Goal: Information Seeking & Learning: Learn about a topic

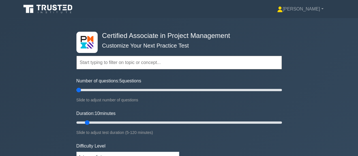
drag, startPoint x: 82, startPoint y: 90, endPoint x: 49, endPoint y: 90, distance: 33.4
type input "5"
click at [76, 90] on input "Number of questions: 5 questions" at bounding box center [178, 90] width 205 height 7
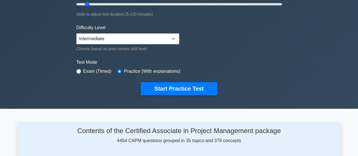
scroll to position [141, 0]
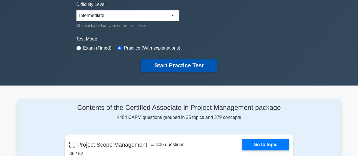
click at [168, 63] on button "Start Practice Test" at bounding box center [179, 65] width 76 height 13
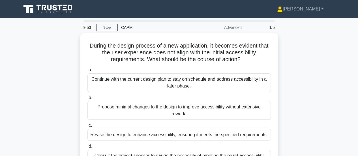
drag, startPoint x: 217, startPoint y: 79, endPoint x: 89, endPoint y: 0, distance: 150.0
click at [86, 0] on body "Mubarak Profile Settings" at bounding box center [179, 153] width 358 height 306
copy body "Mubarak Profile Settings 9:54 Stop CAPM Advanced 1/5 During the design process …"
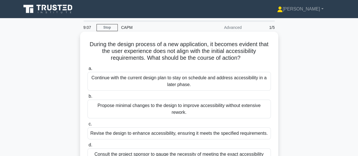
click at [139, 134] on div "Revise the design to enhance accessibility, ensuring it meets the specified req…" at bounding box center [178, 133] width 183 height 12
click at [87, 126] on input "c. Revise the design to enhance accessibility, ensuring it meets the specified …" at bounding box center [87, 124] width 0 height 4
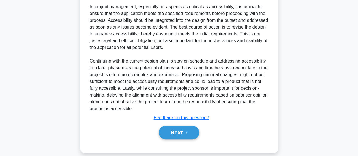
scroll to position [199, 0]
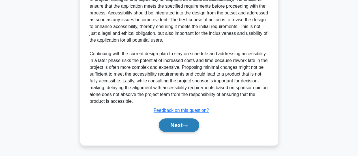
click at [172, 123] on button "Next" at bounding box center [179, 125] width 40 height 14
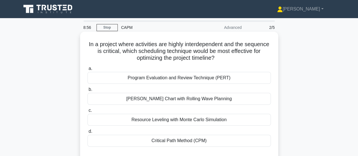
scroll to position [28, 0]
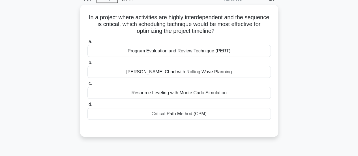
drag, startPoint x: 221, startPoint y: 113, endPoint x: 82, endPoint y: 3, distance: 177.3
click at [79, 4] on div "8:54 Stop CAPM Advanced 2/5 In a project where activities are highly interdepen…" at bounding box center [179, 133] width 323 height 283
copy div "8:54 Stop CAPM Advanced 2/5 In a project where activities are highly interdepen…"
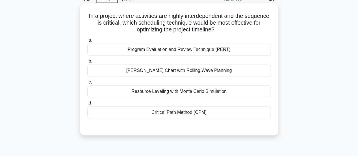
click at [162, 72] on div "[PERSON_NAME] Chart with Rolling Wave Planning" at bounding box center [178, 71] width 183 height 12
click at [87, 63] on input "b. Gantt Chart with Rolling Wave Planning" at bounding box center [87, 61] width 0 height 4
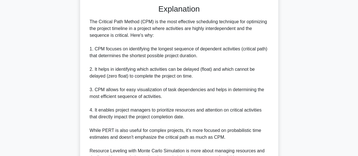
scroll to position [247, 0]
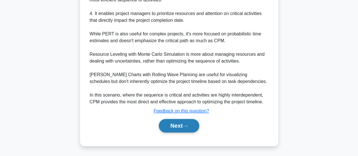
click at [177, 125] on button "Next" at bounding box center [179, 126] width 40 height 14
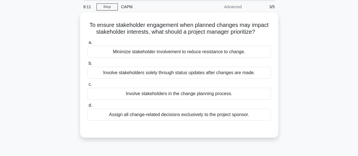
scroll to position [14, 0]
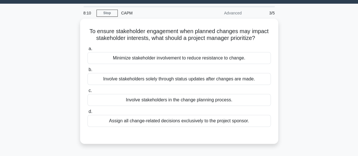
drag, startPoint x: 258, startPoint y: 104, endPoint x: 74, endPoint y: 26, distance: 199.8
click at [74, 26] on div "To ensure stakeholder engagement when planned changes may impact stakeholder in…" at bounding box center [179, 85] width 323 height 132
copy div "To ensure stakeholder engagement when planned changes may impact stakeholder in…"
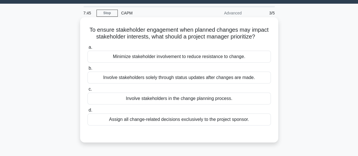
click at [175, 98] on div "Involve stakeholders in the change planning process." at bounding box center [178, 99] width 183 height 12
click at [87, 91] on input "c. Involve stakeholders in the change planning process." at bounding box center [87, 89] width 0 height 4
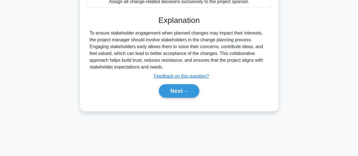
scroll to position [141, 0]
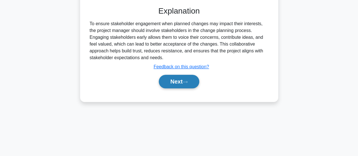
click at [177, 79] on button "Next" at bounding box center [179, 82] width 40 height 14
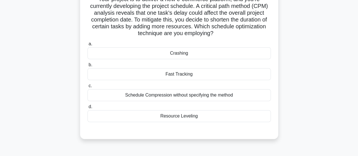
scroll to position [28, 0]
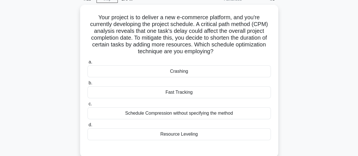
drag, startPoint x: 215, startPoint y: 136, endPoint x: 76, endPoint y: 16, distance: 183.5
click at [76, 16] on div "Your project is to deliver a new e-commerce platform, and you're currently deve…" at bounding box center [179, 84] width 323 height 159
copy div "Your project is to deliver a new e-commerce platform, and you're currently deve…"
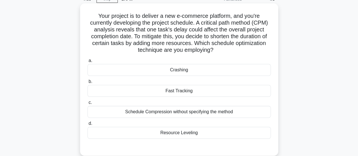
click at [175, 92] on div "Fast Tracking" at bounding box center [178, 91] width 183 height 12
click at [87, 83] on input "b. Fast Tracking" at bounding box center [87, 82] width 0 height 4
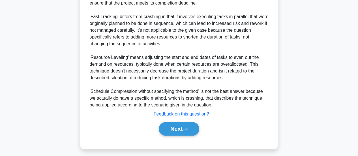
scroll to position [213, 0]
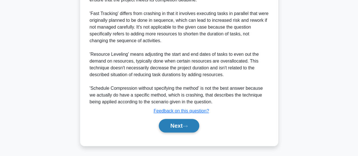
click at [176, 125] on button "Next" at bounding box center [179, 126] width 40 height 14
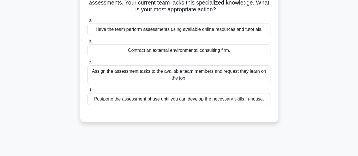
scroll to position [0, 0]
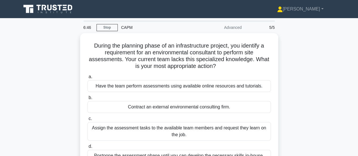
drag, startPoint x: 265, startPoint y: 98, endPoint x: 79, endPoint y: 42, distance: 194.1
click at [79, 42] on div "During the planning phase of an infrastructure project, you identify a requirem…" at bounding box center [179, 109] width 323 height 152
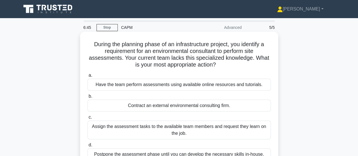
copy div "During the planning phase of an infrastructure project, you identify a requirem…"
click at [158, 104] on div "Contract an external environmental consulting firm." at bounding box center [178, 106] width 183 height 12
click at [87, 98] on input "b. Contract an external environmental consulting firm." at bounding box center [87, 97] width 0 height 4
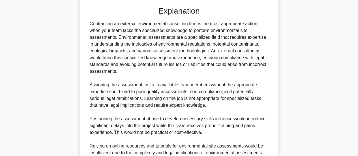
scroll to position [226, 0]
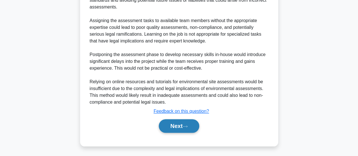
click at [178, 123] on button "Next" at bounding box center [179, 126] width 40 height 14
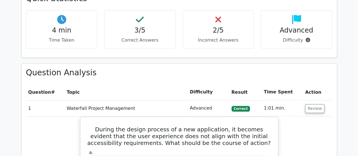
scroll to position [198, 0]
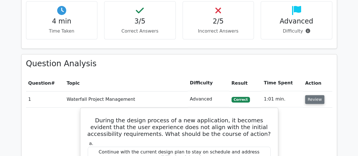
click at [311, 99] on button "Review" at bounding box center [314, 99] width 19 height 9
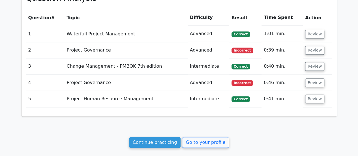
scroll to position [283, 0]
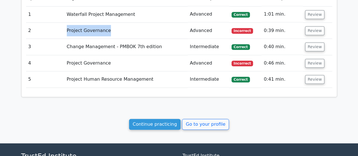
drag, startPoint x: 111, startPoint y: 32, endPoint x: 53, endPoint y: 34, distance: 58.3
click at [53, 34] on tr "2 Project Governance Advanced Incorrect 0:39 min. Review" at bounding box center [179, 31] width 306 height 16
copy tr "Project Governance"
click at [308, 29] on button "Review" at bounding box center [314, 30] width 19 height 9
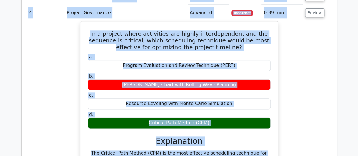
scroll to position [265, 0]
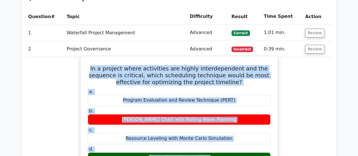
drag, startPoint x: 267, startPoint y: 92, endPoint x: 97, endPoint y: 66, distance: 171.2
copy div "In a project where activities are highly interdependent and the sequence is cri…"
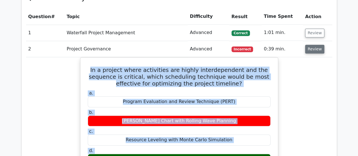
click at [313, 49] on button "Review" at bounding box center [314, 49] width 19 height 9
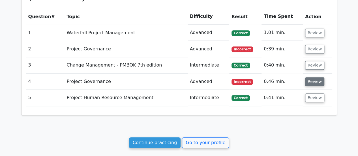
click at [314, 82] on button "Review" at bounding box center [314, 81] width 19 height 9
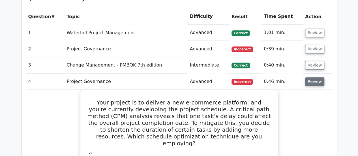
click at [312, 82] on button "Review" at bounding box center [314, 81] width 19 height 9
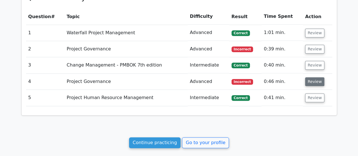
click at [312, 81] on button "Review" at bounding box center [314, 81] width 19 height 9
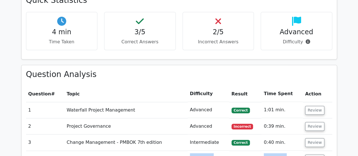
scroll to position [221, 0]
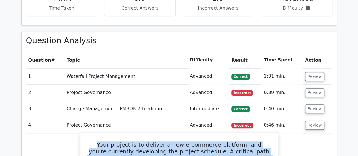
drag, startPoint x: 218, startPoint y: 63, endPoint x: 80, endPoint y: 140, distance: 157.2
copy div "Your project is to deliver a new e-commerce platform, and you're currently deve…"
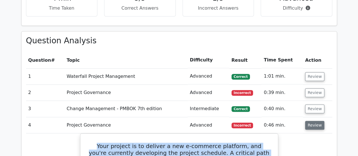
click at [310, 128] on button "Review" at bounding box center [314, 125] width 19 height 9
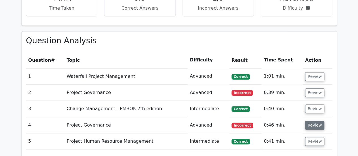
click at [312, 126] on button "Review" at bounding box center [314, 125] width 19 height 9
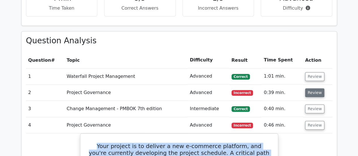
click at [309, 93] on button "Review" at bounding box center [314, 92] width 19 height 9
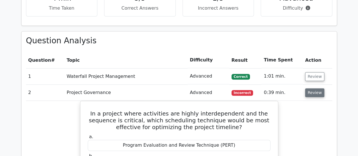
click at [316, 95] on button "Review" at bounding box center [314, 92] width 19 height 9
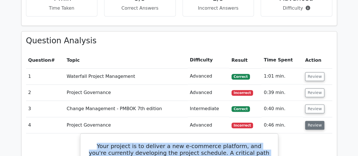
click at [311, 123] on button "Review" at bounding box center [314, 125] width 19 height 9
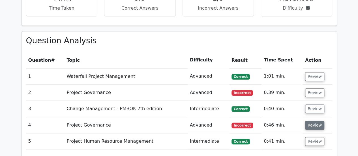
scroll to position [278, 0]
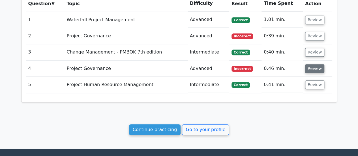
click at [313, 69] on button "Review" at bounding box center [314, 68] width 19 height 9
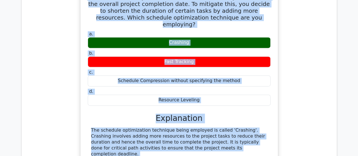
scroll to position [362, 0]
